Goal: Book appointment/travel/reservation

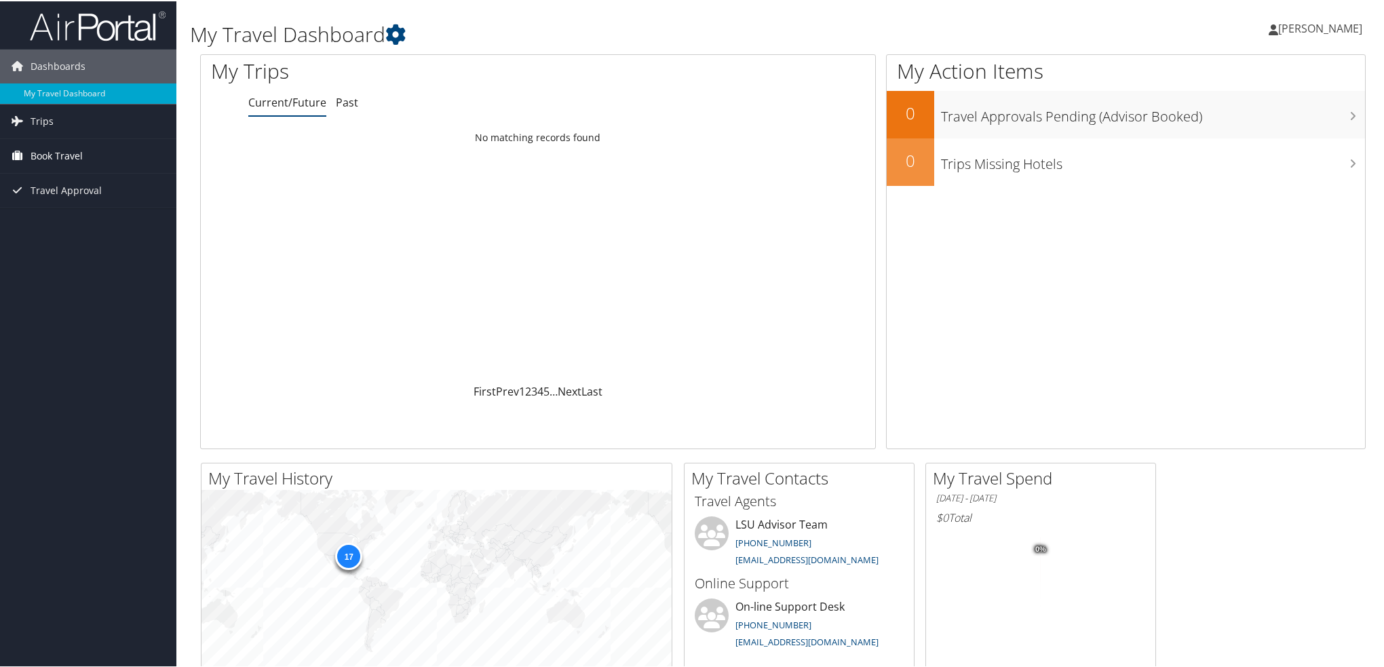
click at [62, 154] on span "Book Travel" at bounding box center [57, 155] width 52 height 34
click at [52, 203] on link "Book/Manage Online Trips" at bounding box center [88, 202] width 176 height 20
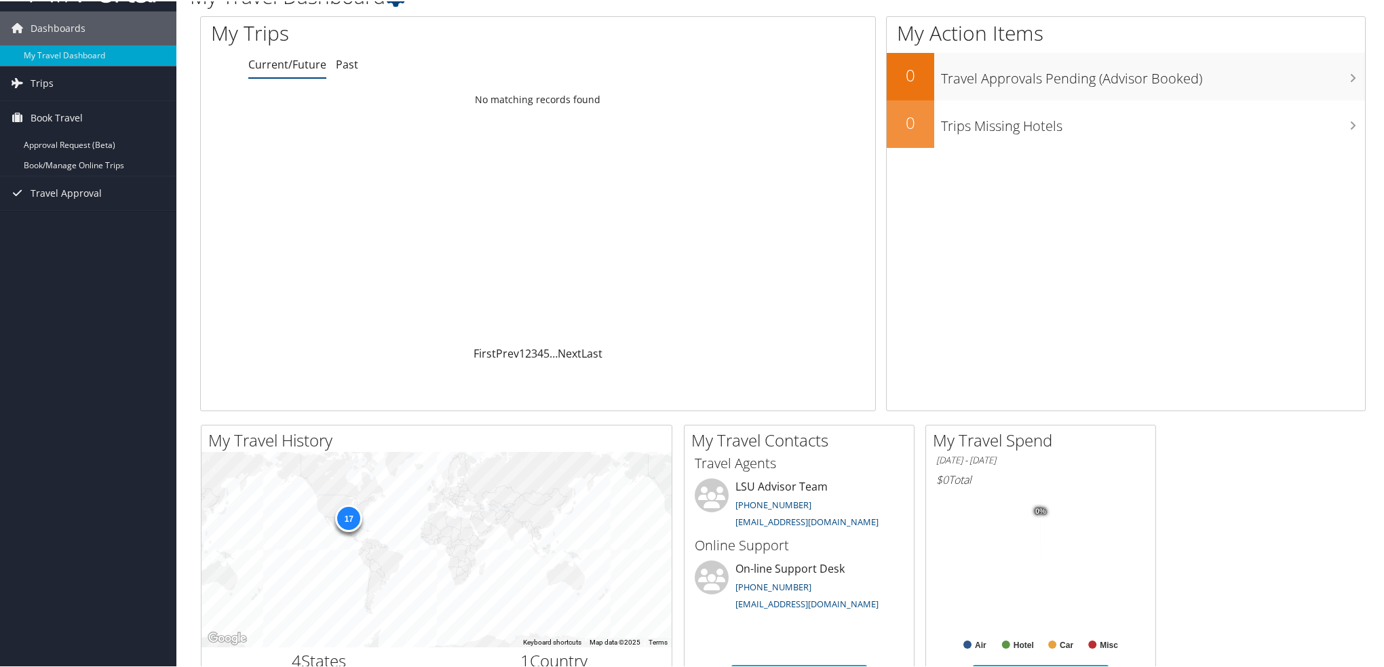
scroll to position [32, 0]
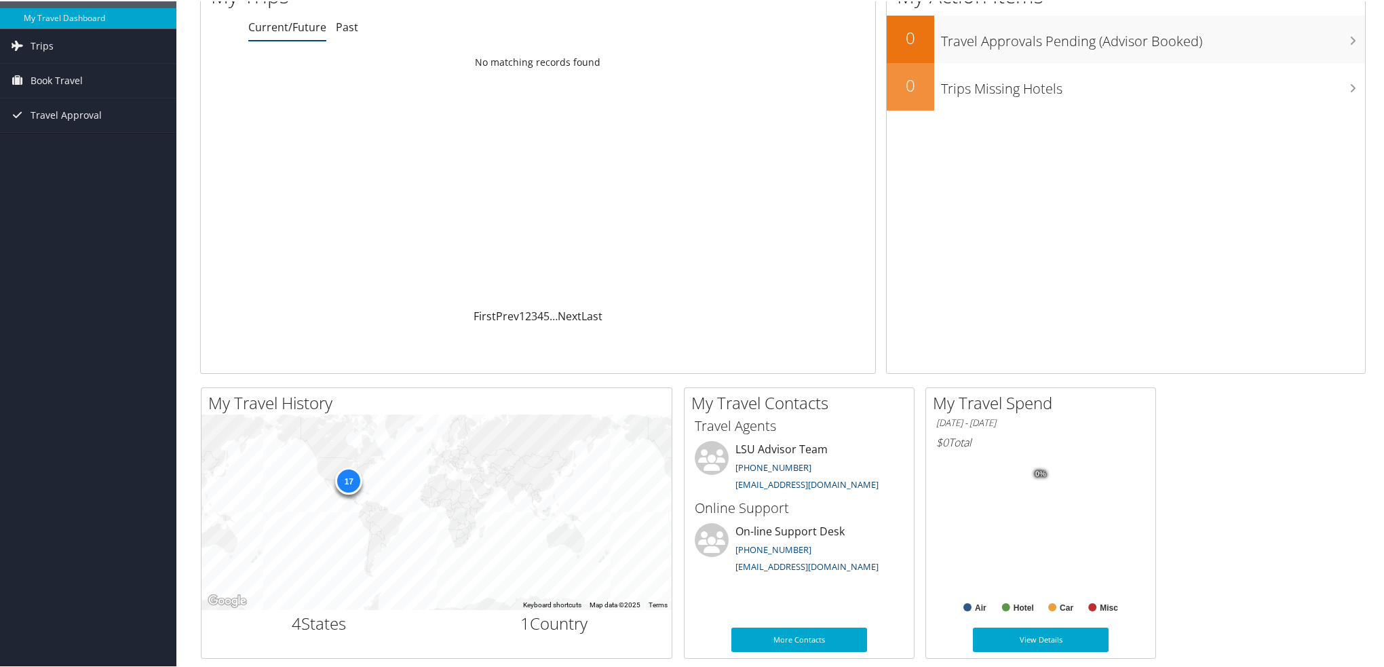
scroll to position [68, 0]
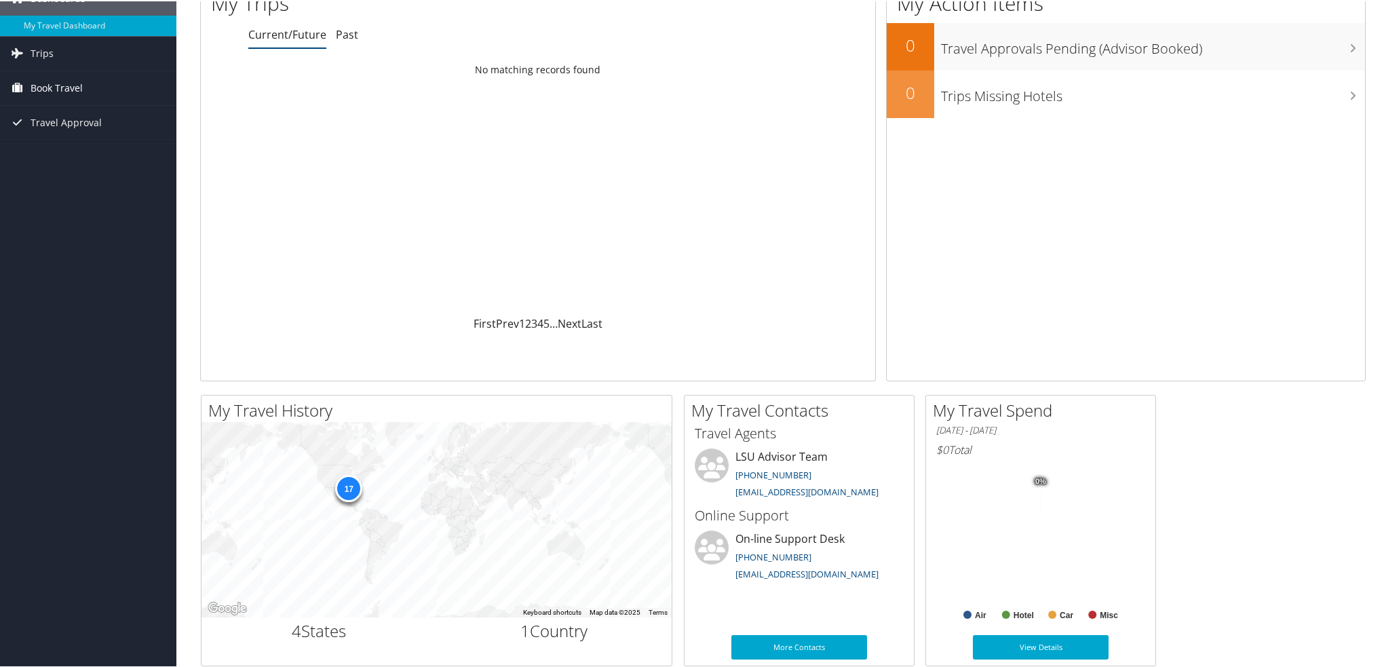
click at [37, 87] on span "Book Travel" at bounding box center [57, 87] width 52 height 34
click at [37, 132] on link "Book/Manage Online Trips" at bounding box center [88, 134] width 176 height 20
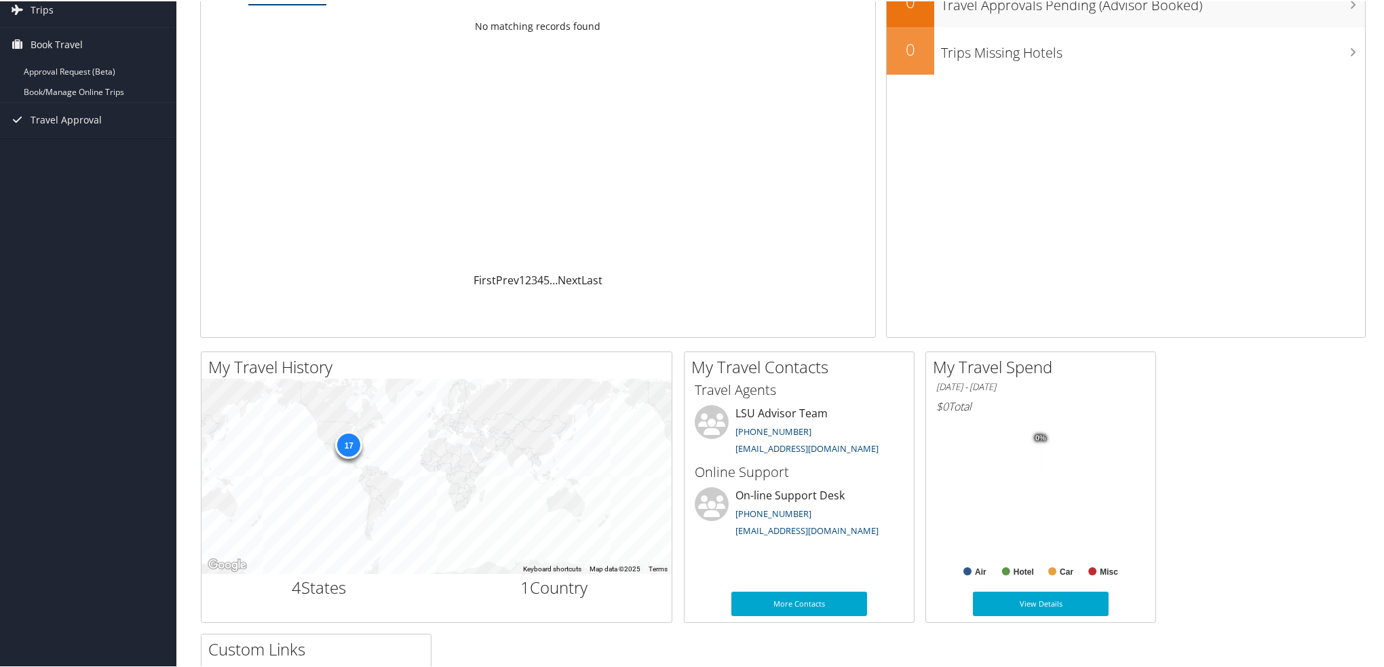
scroll to position [136, 0]
